Goal: Transaction & Acquisition: Book appointment/travel/reservation

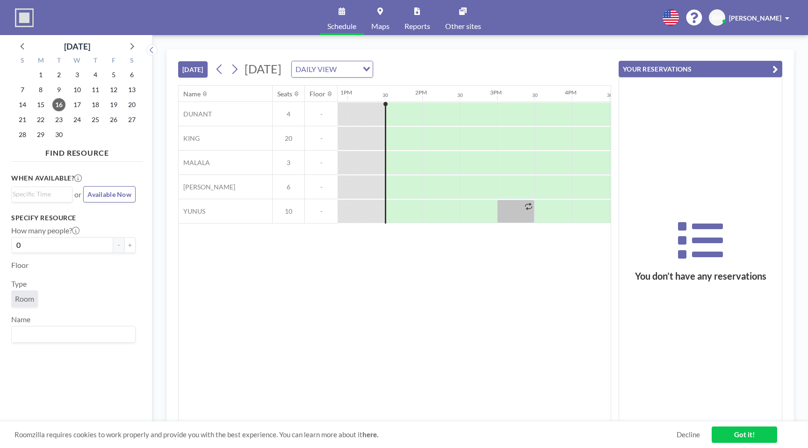
scroll to position [0, 972]
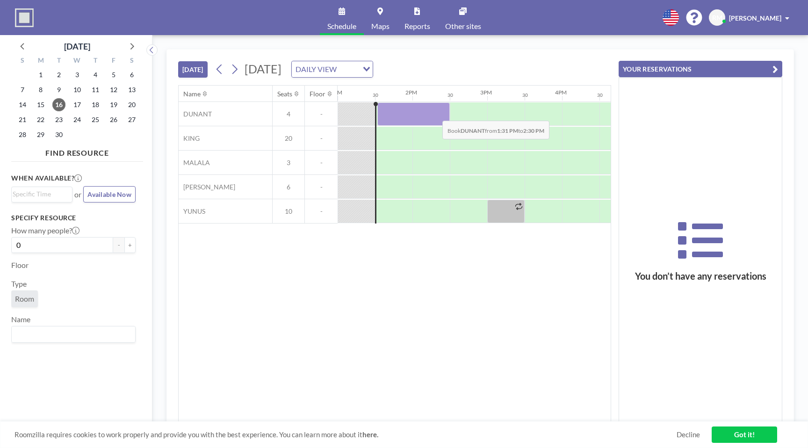
drag, startPoint x: 382, startPoint y: 116, endPoint x: 435, endPoint y: 114, distance: 52.9
click at [435, 114] on div at bounding box center [413, 113] width 72 height 23
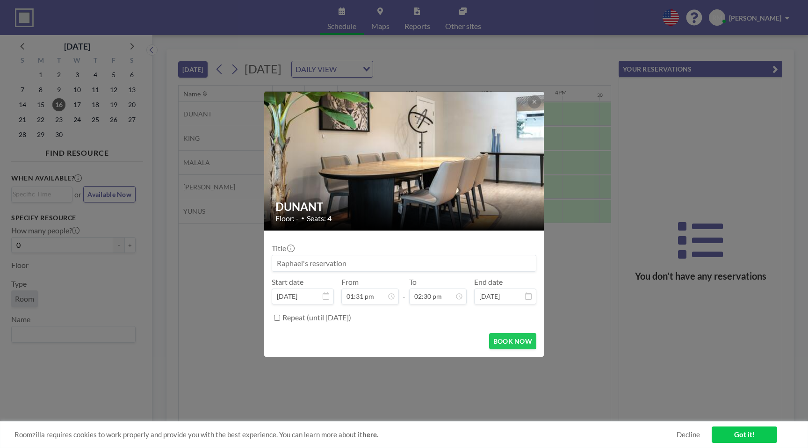
click at [294, 262] on input at bounding box center [404, 263] width 264 height 16
type input "Gökhan"
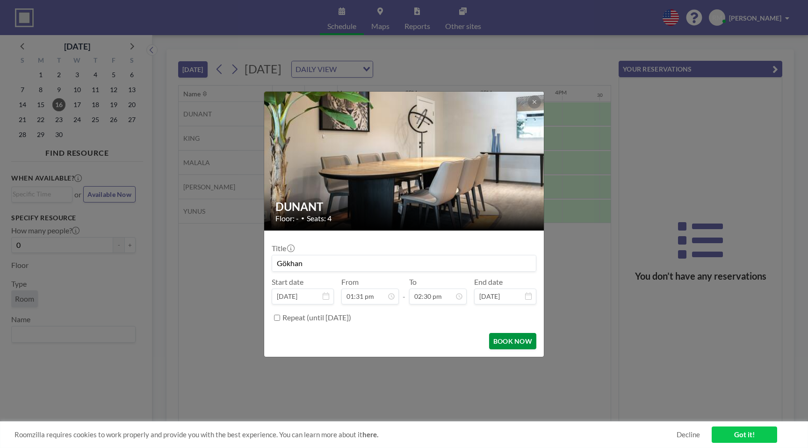
click at [500, 344] on button "BOOK NOW" at bounding box center [512, 341] width 47 height 16
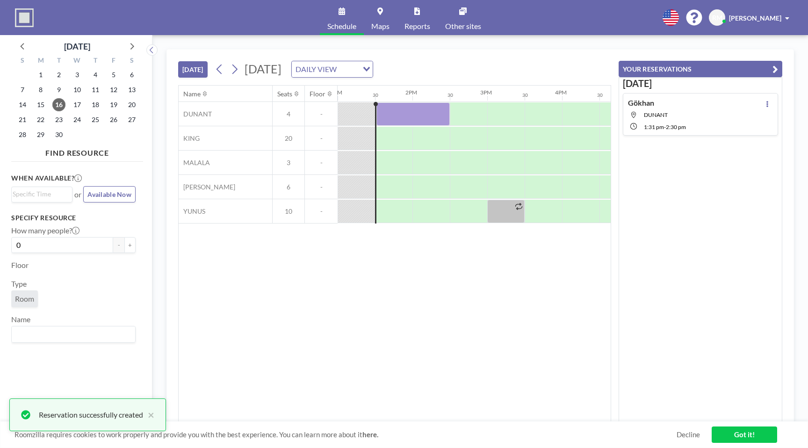
click at [740, 15] on span "[PERSON_NAME]" at bounding box center [755, 18] width 52 height 8
click at [548, 8] on div "Schedule Maps Reports Other sites English Polski 日本語 Española RM [PERSON_NAME] …" at bounding box center [404, 17] width 808 height 35
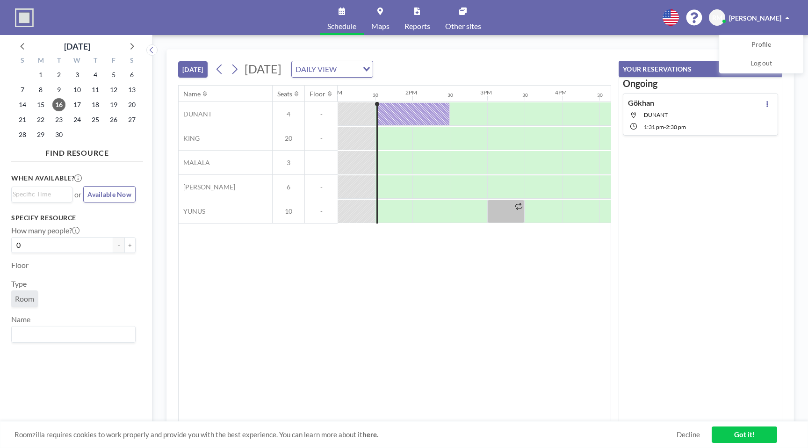
click at [430, 346] on div "Name Seats Floor 12AM 30 1AM 30 2AM 30 3AM 30 4AM 30 5AM 30 6AM 30 7AM 30 8AM 3…" at bounding box center [395, 254] width 432 height 336
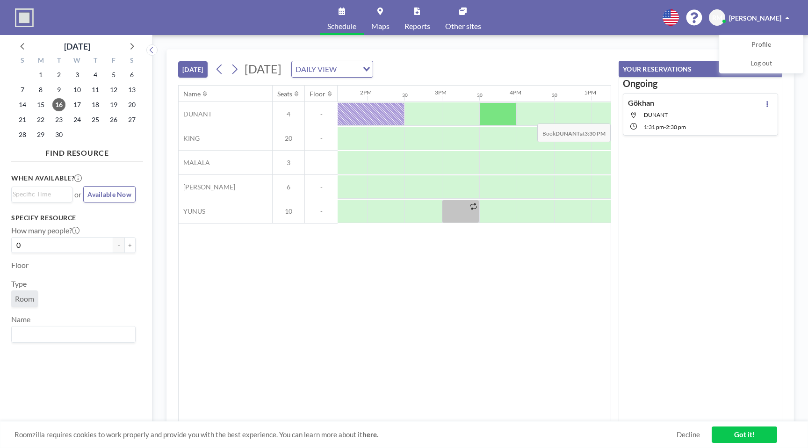
scroll to position [0, 1027]
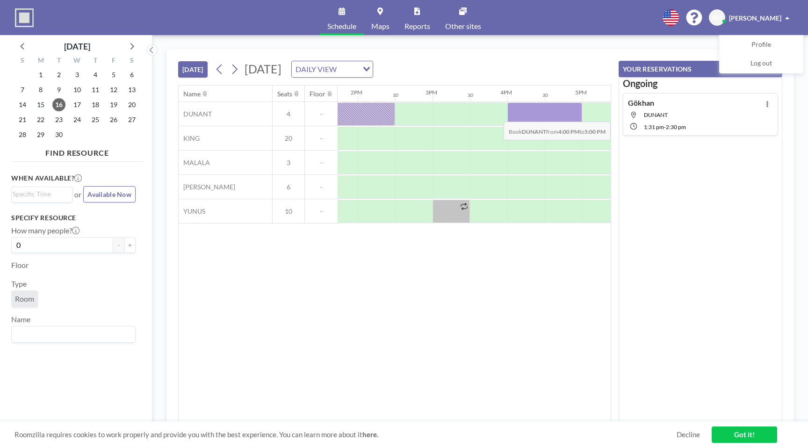
drag, startPoint x: 512, startPoint y: 115, endPoint x: 570, endPoint y: 115, distance: 58.4
click at [570, 115] on div at bounding box center [544, 113] width 75 height 23
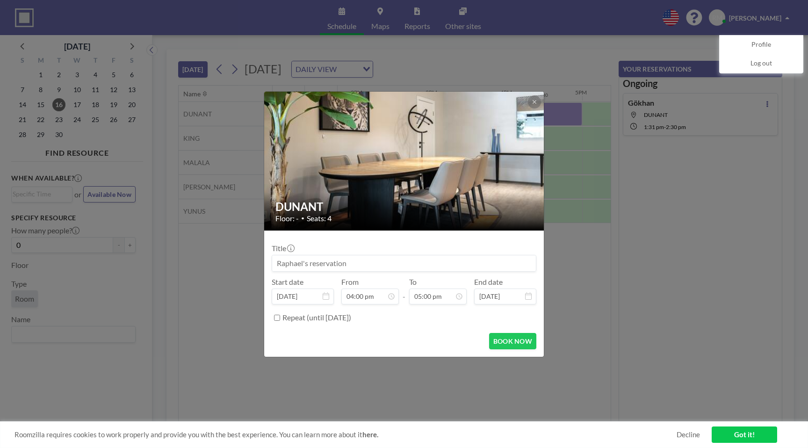
click at [317, 262] on input at bounding box center [404, 263] width 264 height 16
type input "Gökhan"
click at [509, 338] on button "BOOK NOW" at bounding box center [512, 341] width 47 height 16
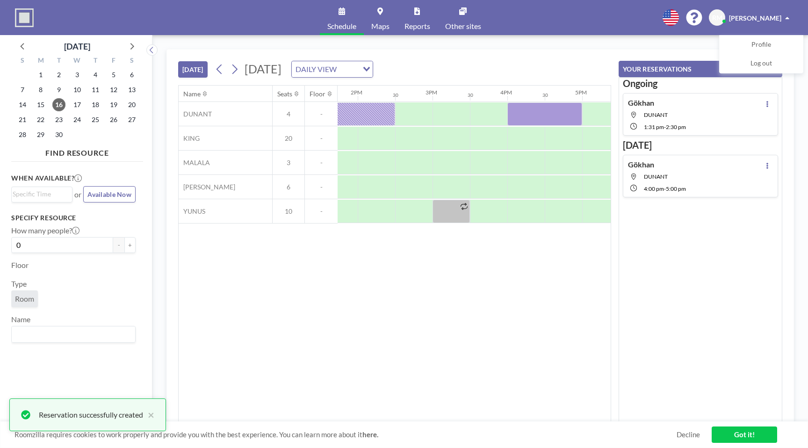
click at [555, 300] on div "Name Seats Floor 12AM 30 1AM 30 2AM 30 3AM 30 4AM 30 5AM 30 6AM 30 7AM 30 8AM 3…" at bounding box center [395, 254] width 432 height 336
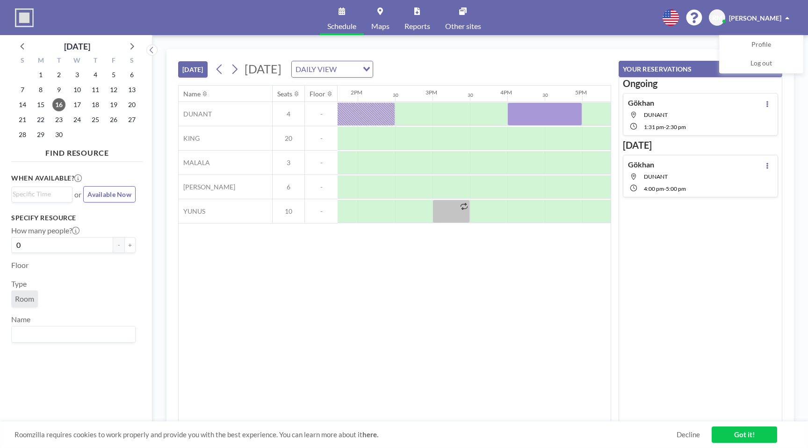
click at [310, 336] on div "Name Seats Floor 12AM 30 1AM 30 2AM 30 3AM 30 4AM 30 5AM 30 6AM 30 7AM 30 8AM 3…" at bounding box center [395, 254] width 432 height 336
